Goal: Information Seeking & Learning: Learn about a topic

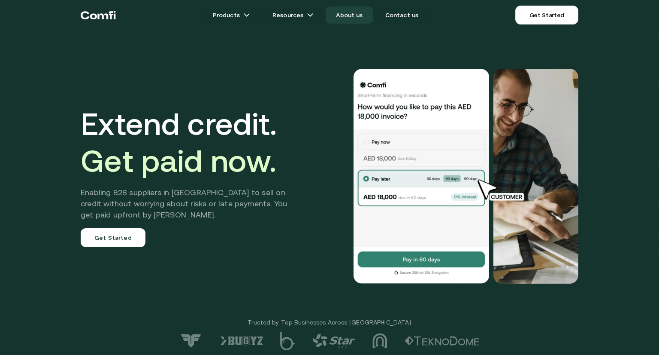
click at [363, 16] on link "About us" at bounding box center [349, 14] width 47 height 17
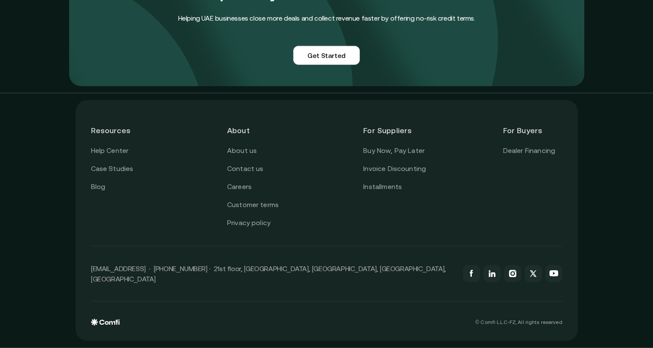
scroll to position [2131, 0]
click at [412, 172] on link "Invoice Discounting" at bounding box center [394, 168] width 63 height 11
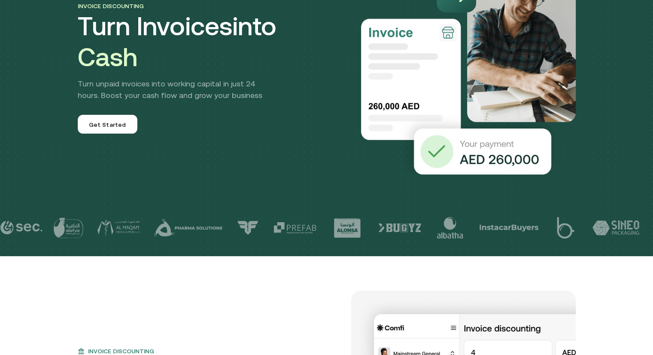
scroll to position [94, 0]
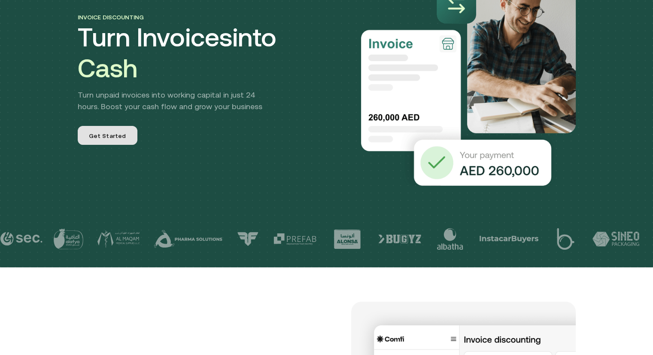
click at [128, 135] on link "Get Started" at bounding box center [108, 135] width 60 height 19
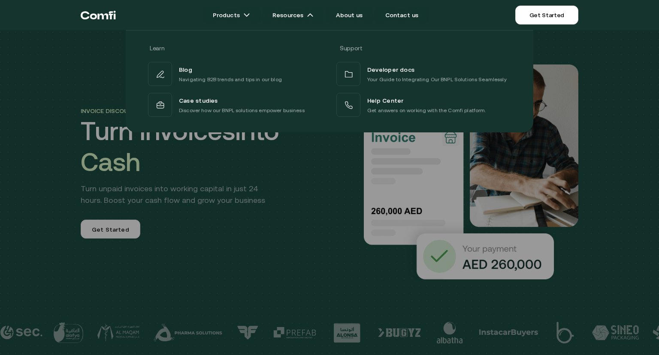
click at [273, 241] on div at bounding box center [329, 207] width 659 height 355
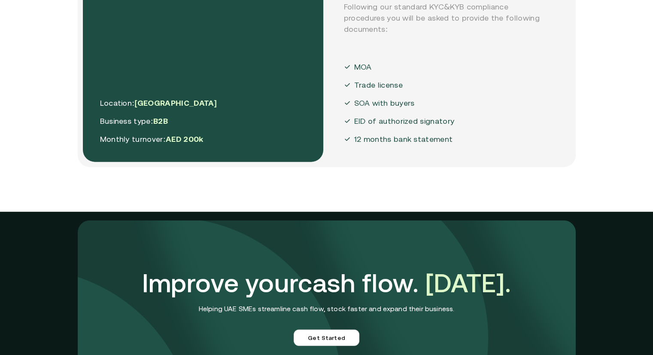
scroll to position [2446, 0]
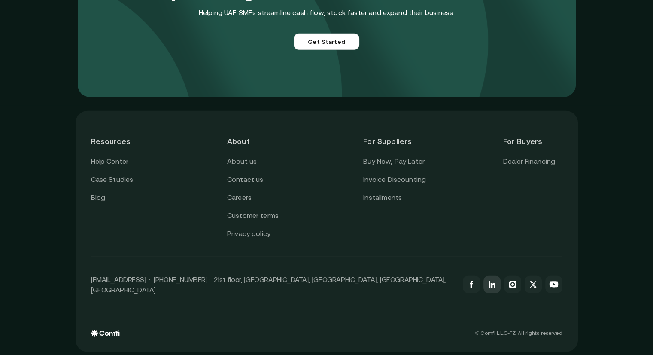
click at [493, 281] on icon at bounding box center [492, 284] width 10 height 10
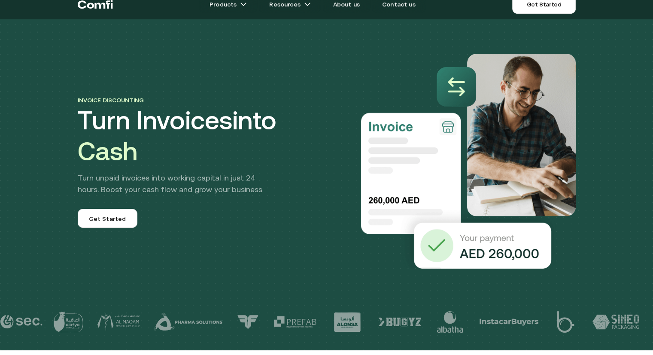
scroll to position [0, 0]
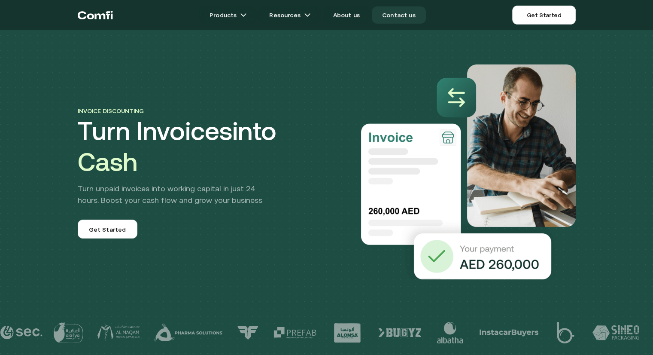
click at [407, 13] on link "Contact us" at bounding box center [399, 14] width 54 height 17
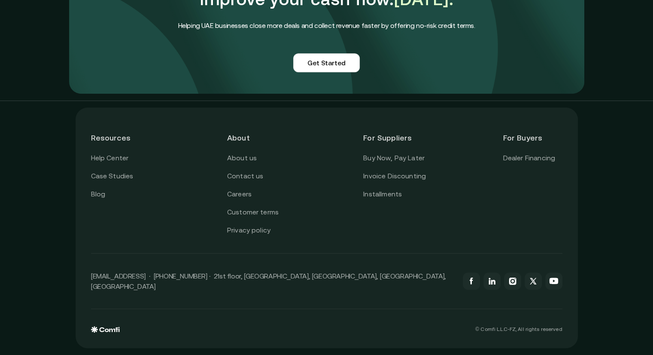
scroll to position [755, 0]
